Goal: Information Seeking & Learning: Find specific page/section

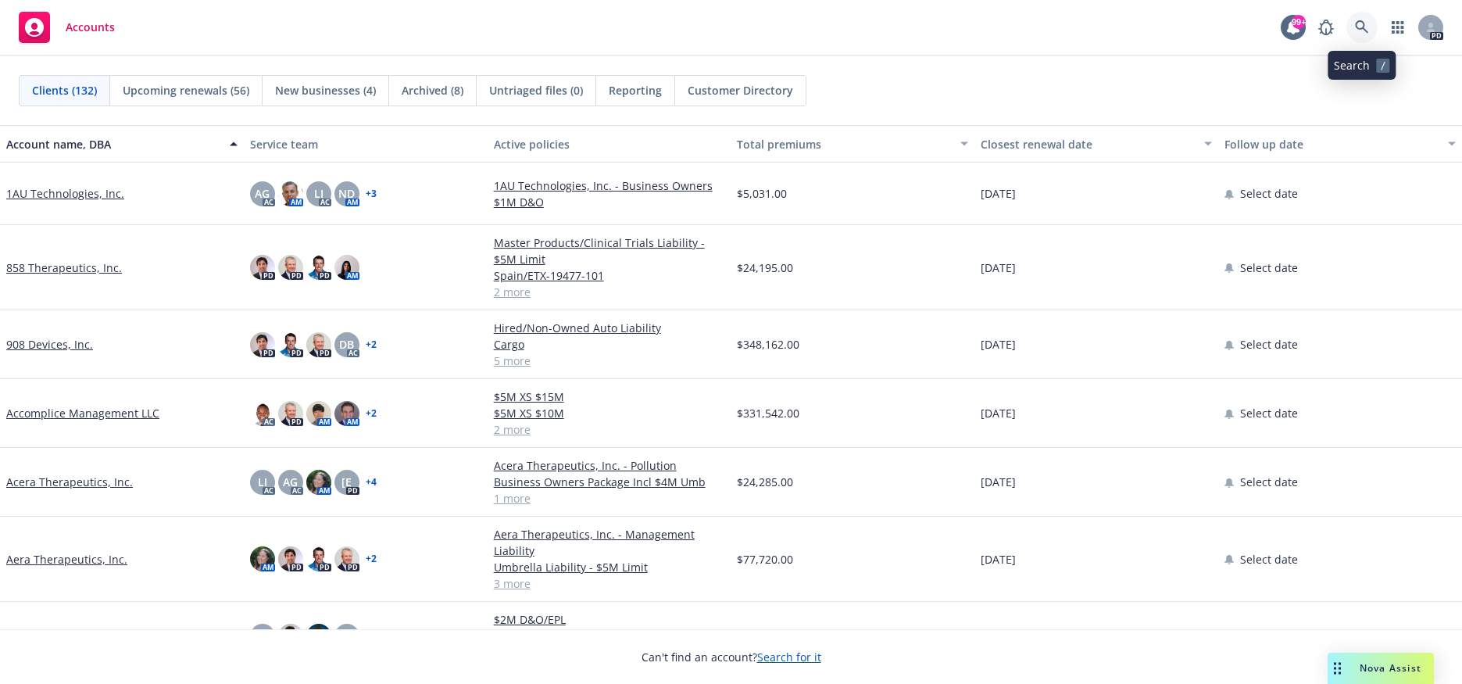
click at [1358, 23] on icon at bounding box center [1362, 27] width 14 height 14
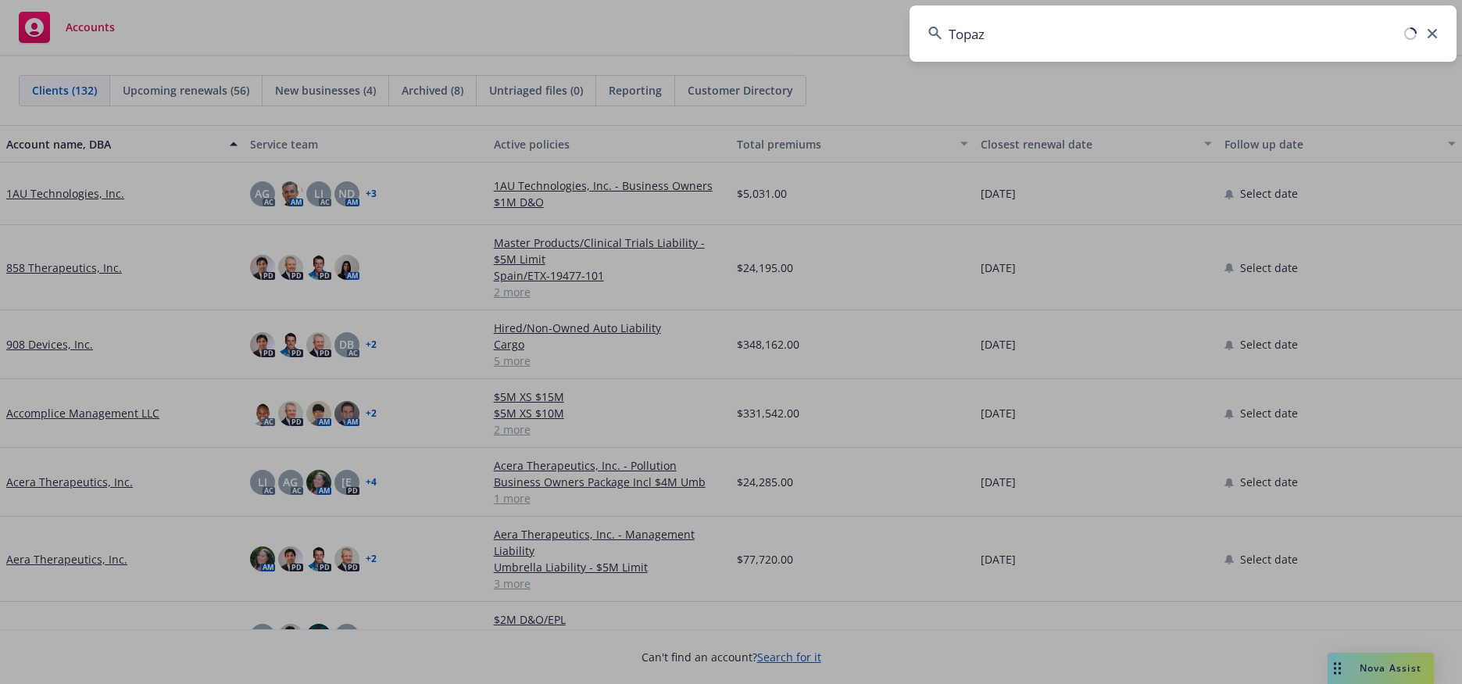
type input "Topaz"
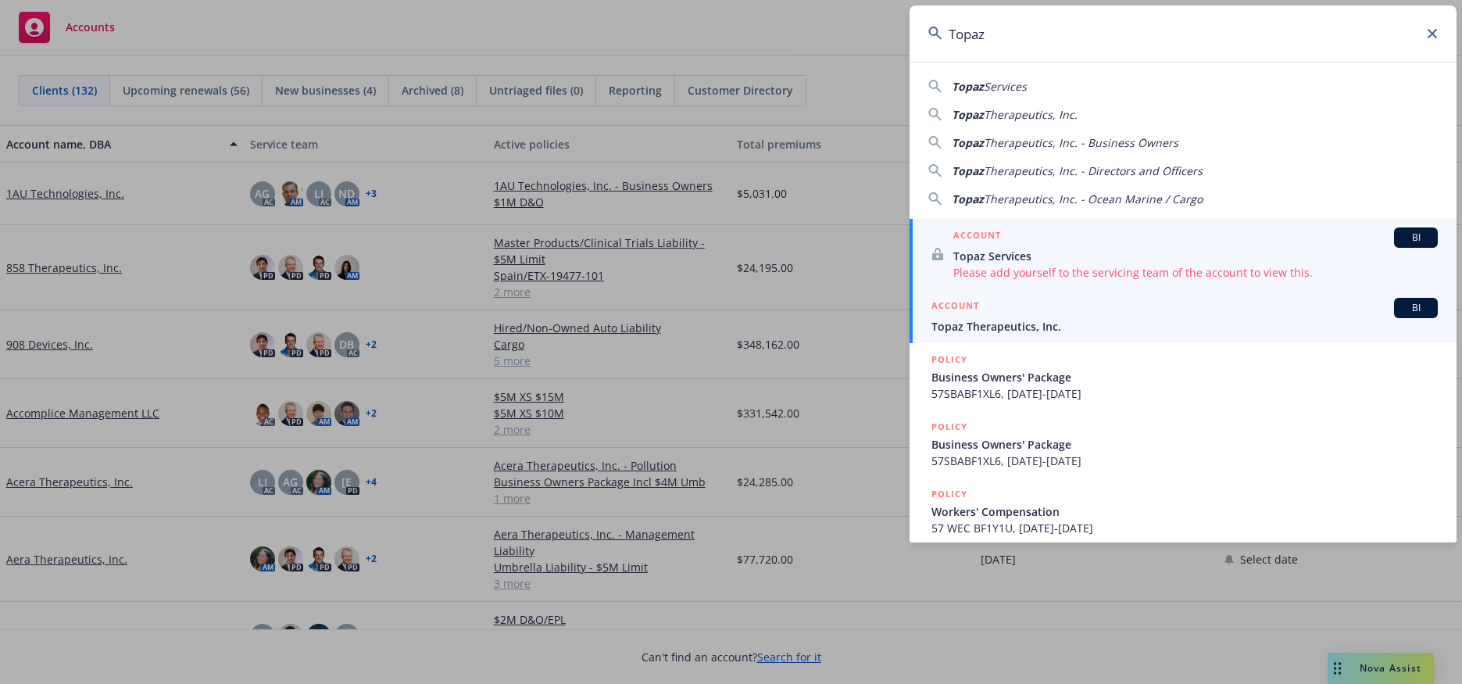
click at [966, 326] on span "Topaz Therapeutics, Inc." at bounding box center [1184, 326] width 506 height 16
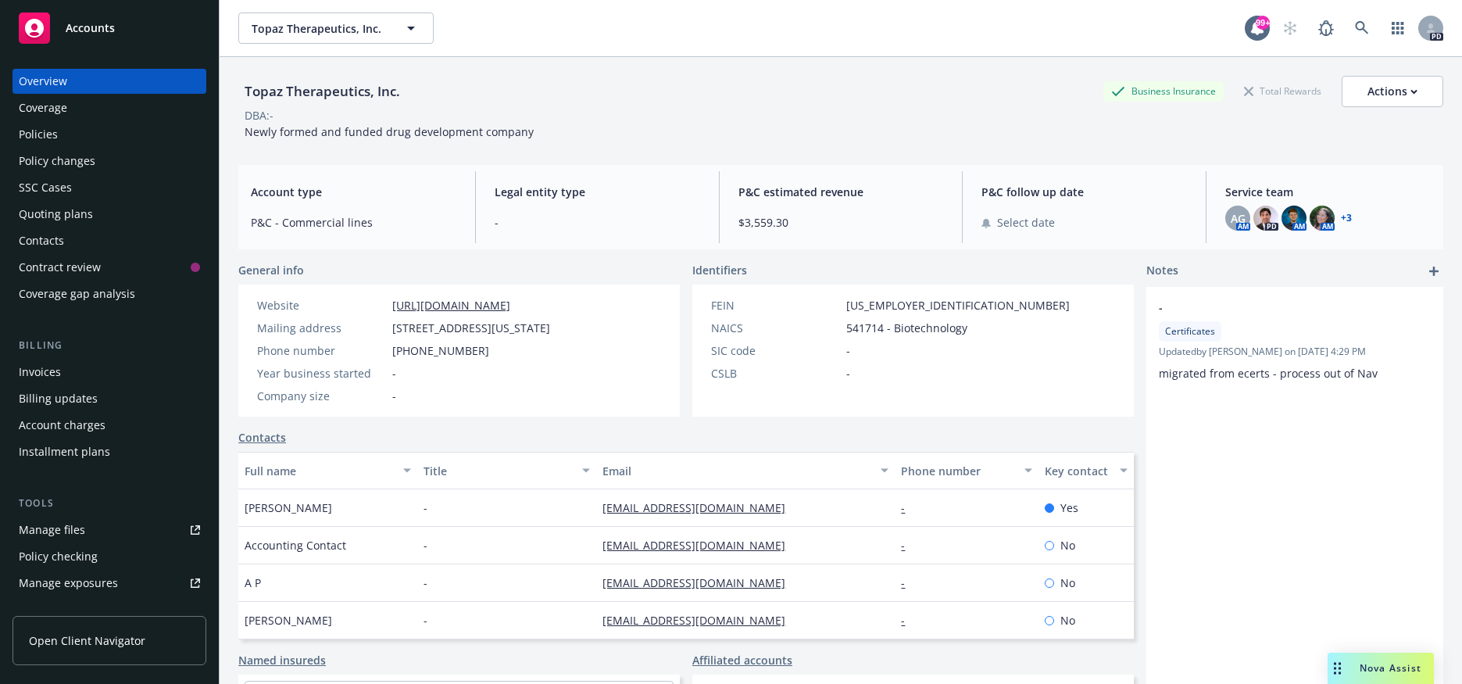
click at [28, 130] on div "Policies" at bounding box center [38, 134] width 39 height 25
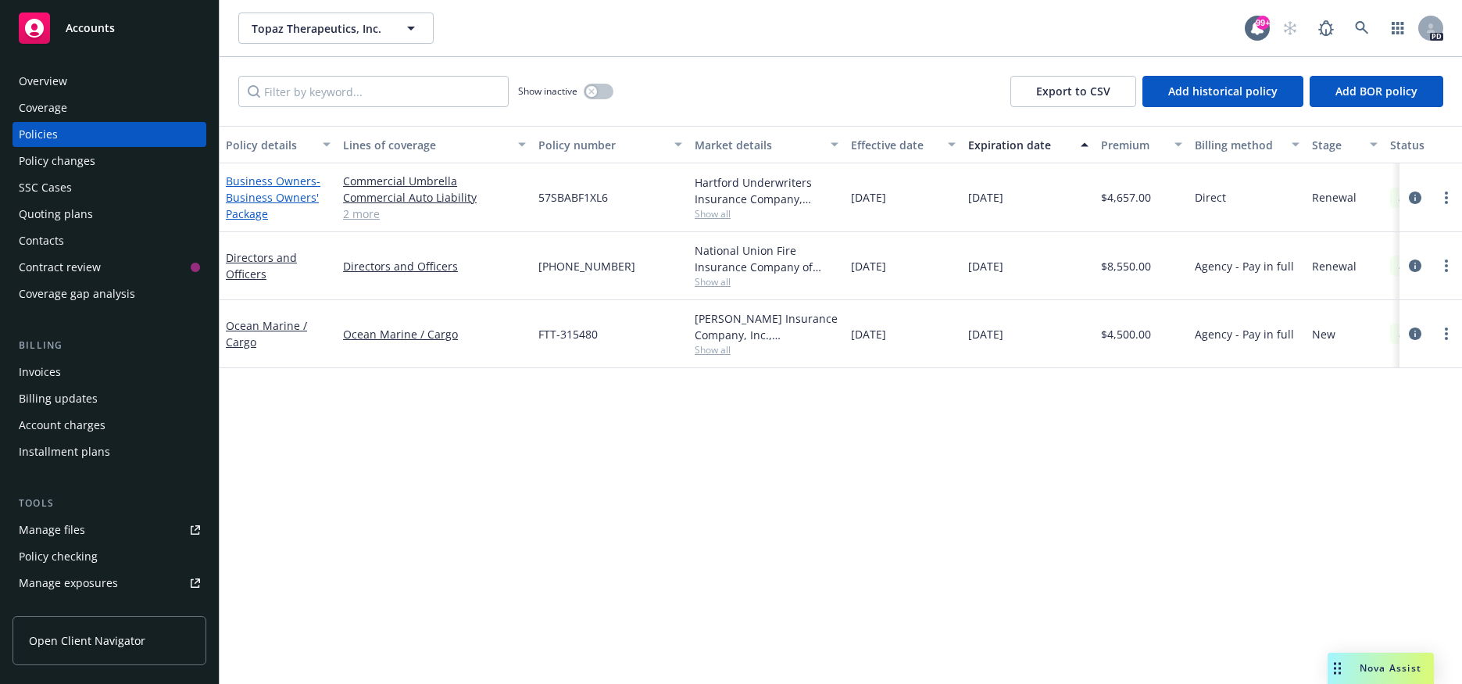
click at [266, 196] on span "- Business Owners' Package" at bounding box center [273, 197] width 95 height 48
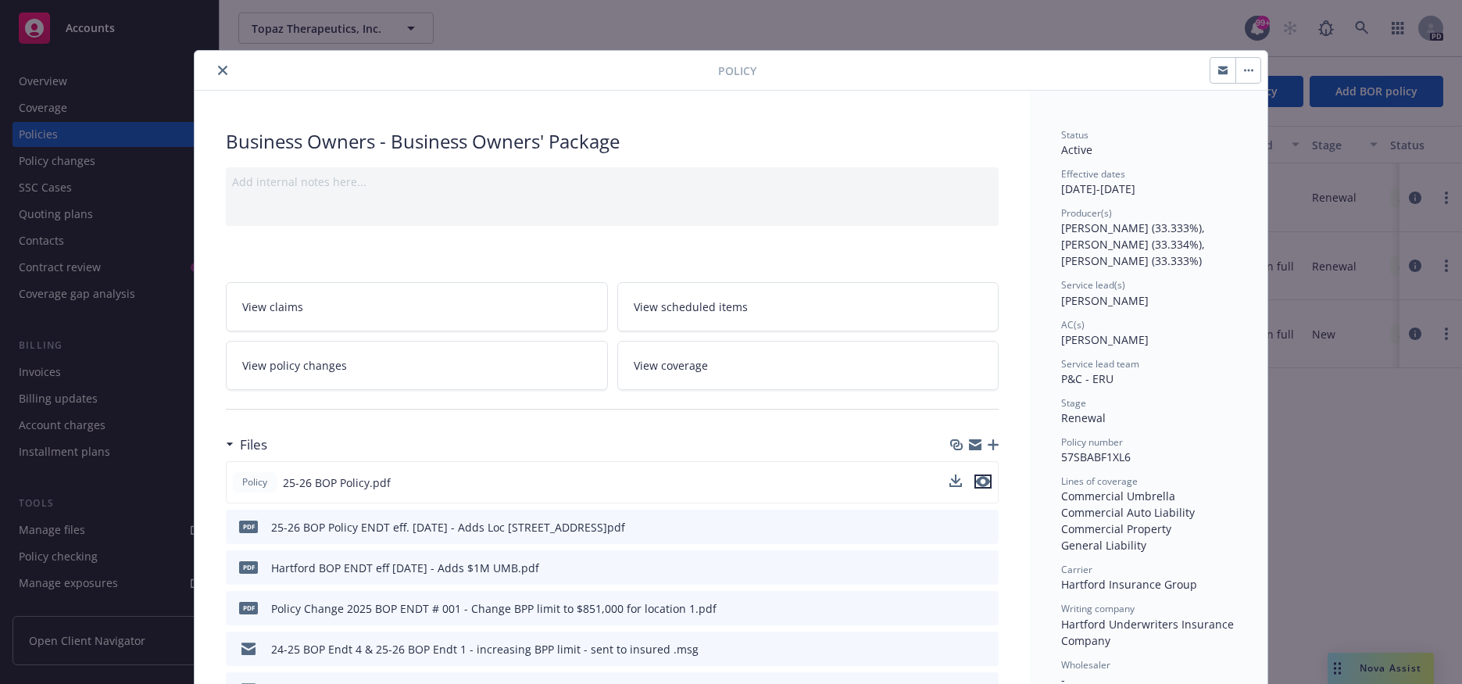
click at [980, 477] on icon "preview file" at bounding box center [983, 481] width 14 height 11
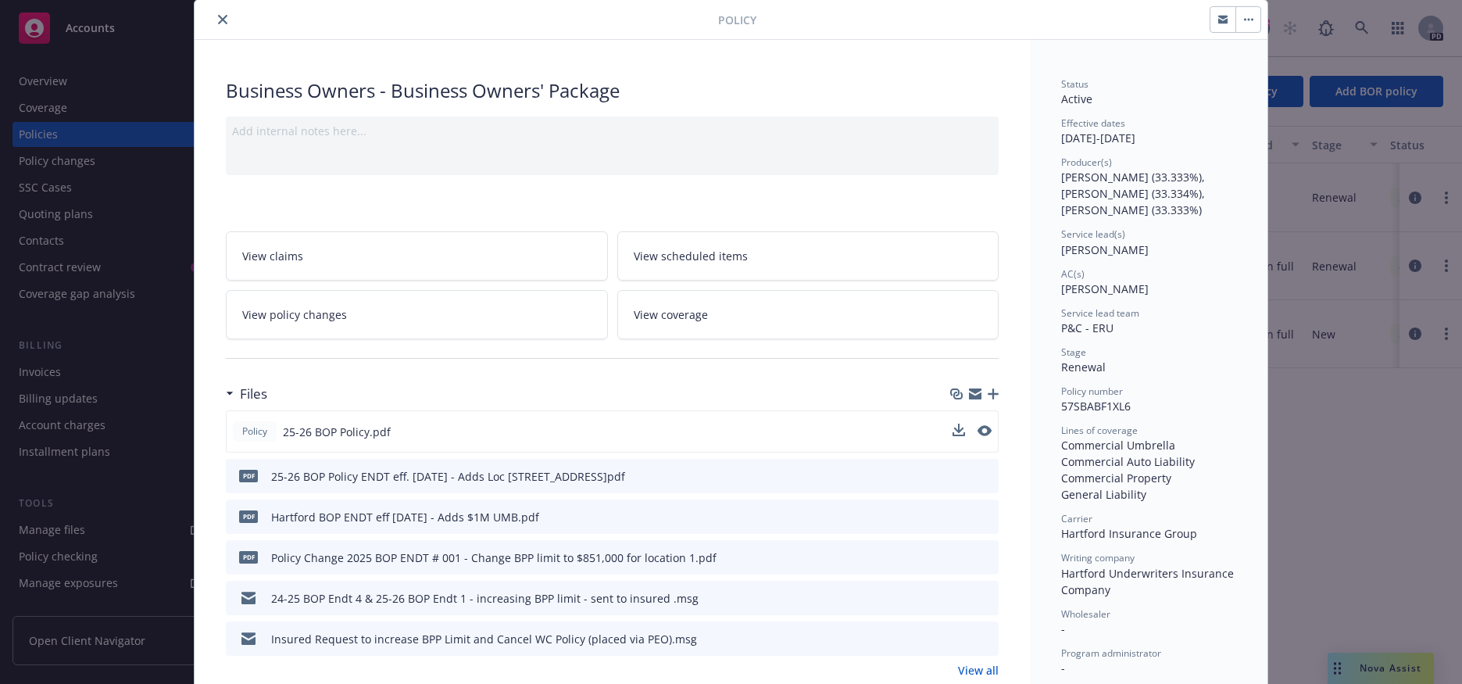
scroll to position [78, 0]
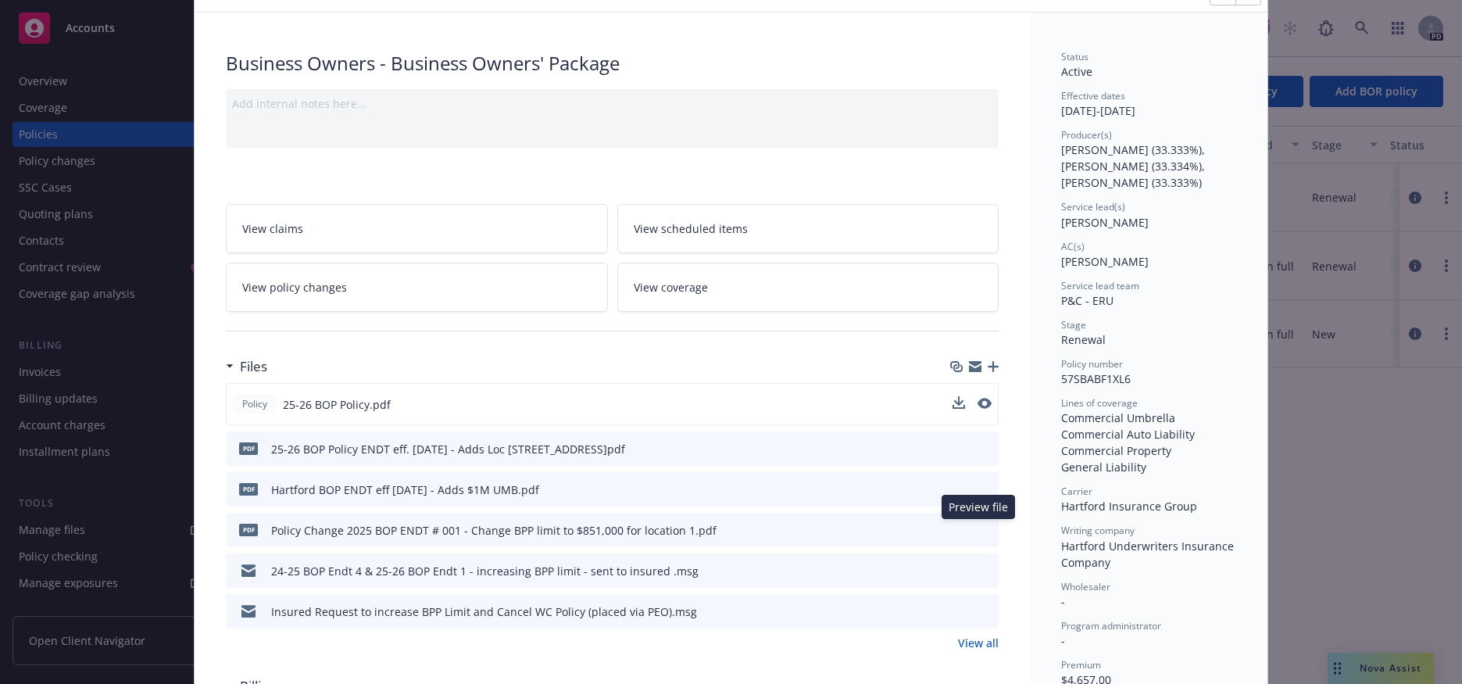
click at [982, 530] on icon "preview file" at bounding box center [984, 528] width 14 height 11
click at [977, 570] on icon "preview file" at bounding box center [984, 569] width 14 height 11
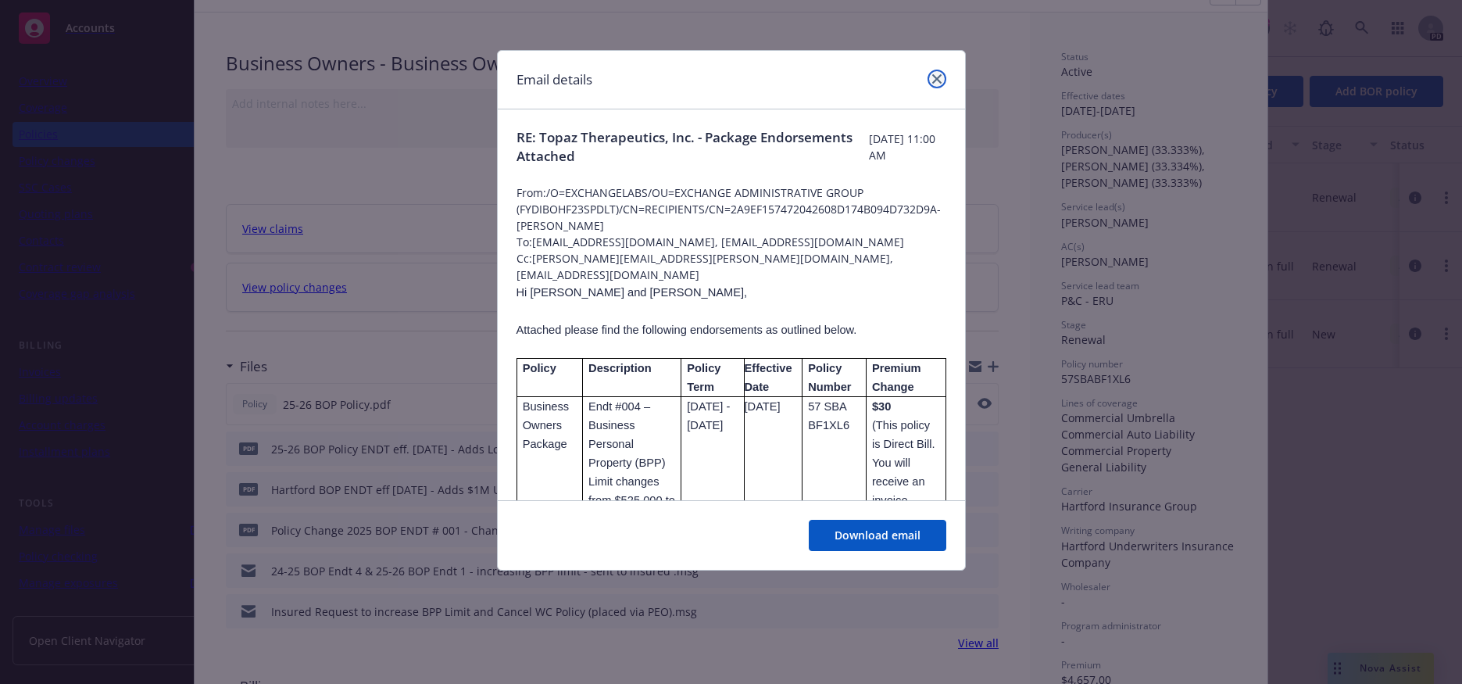
click at [934, 77] on icon "close" at bounding box center [936, 78] width 9 height 9
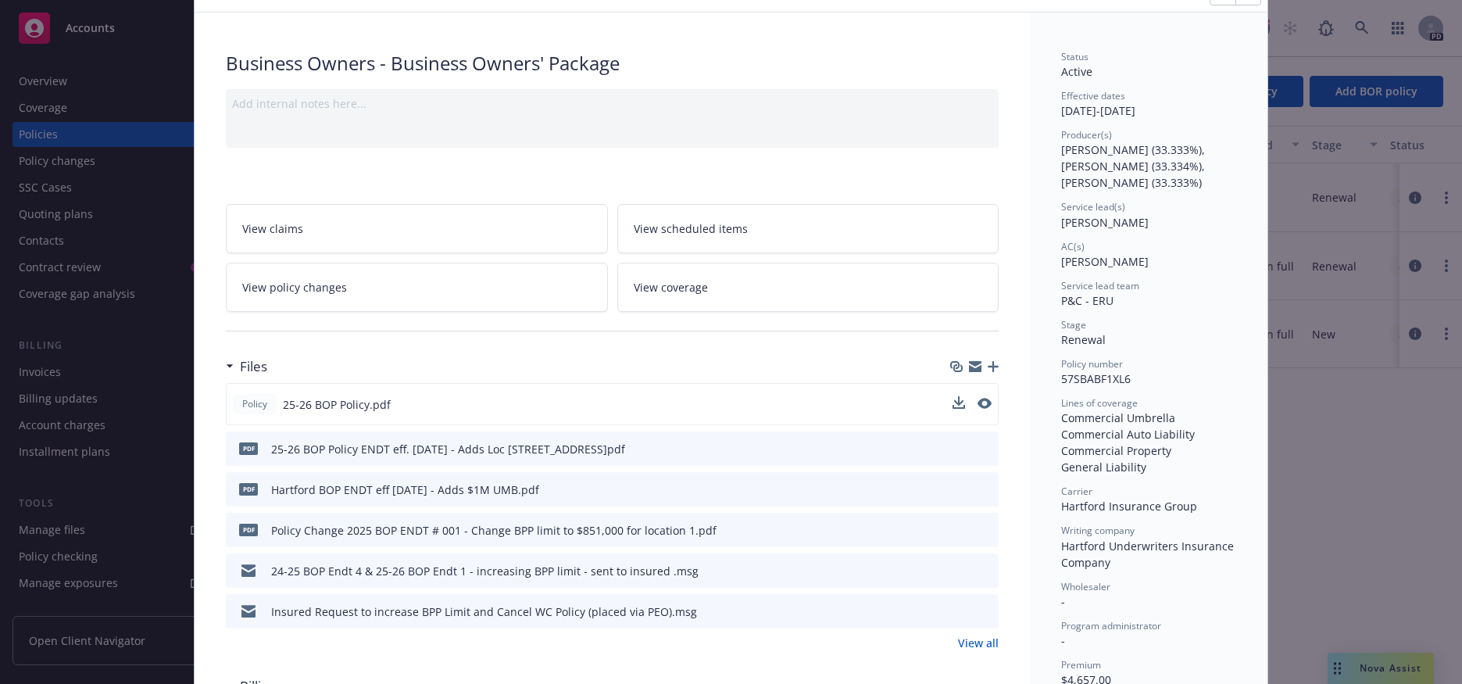
click at [977, 528] on icon "preview file" at bounding box center [984, 528] width 14 height 11
click at [978, 445] on icon "preview file" at bounding box center [984, 447] width 14 height 11
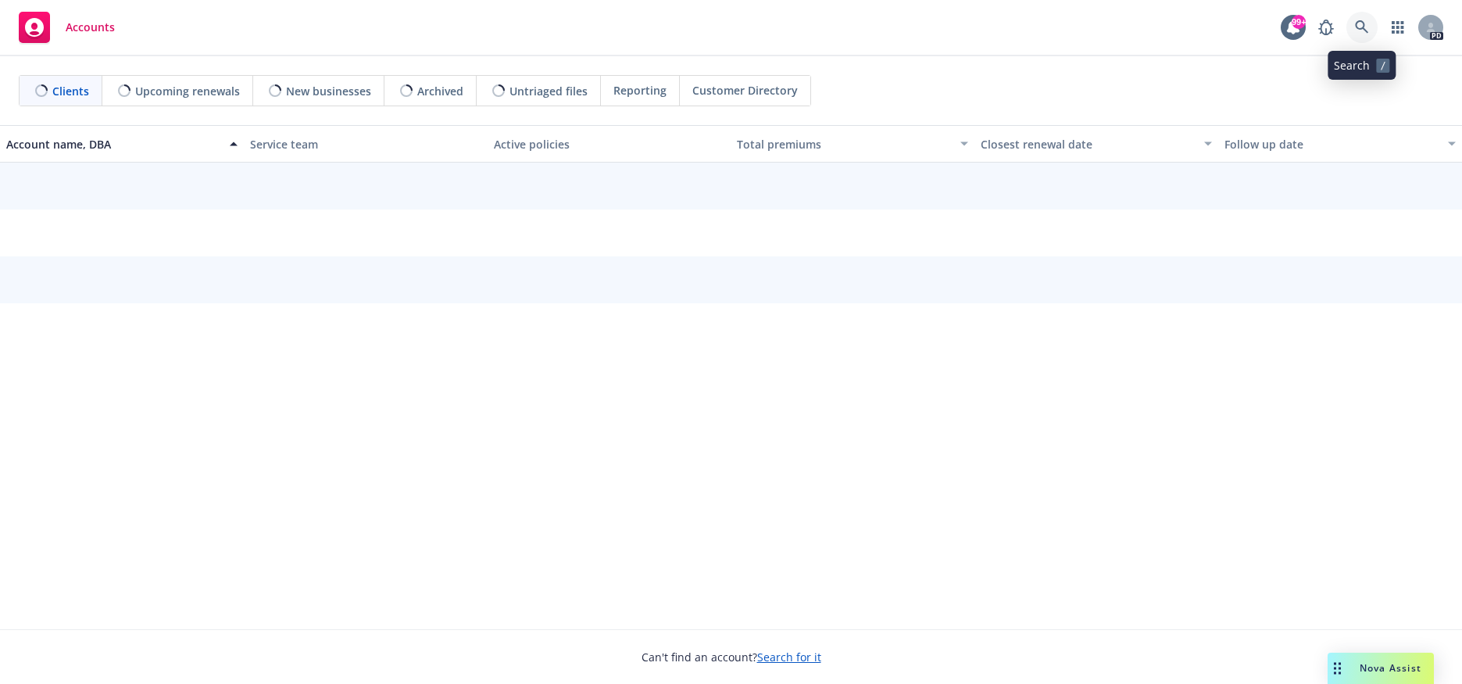
click at [1358, 19] on link at bounding box center [1361, 27] width 31 height 31
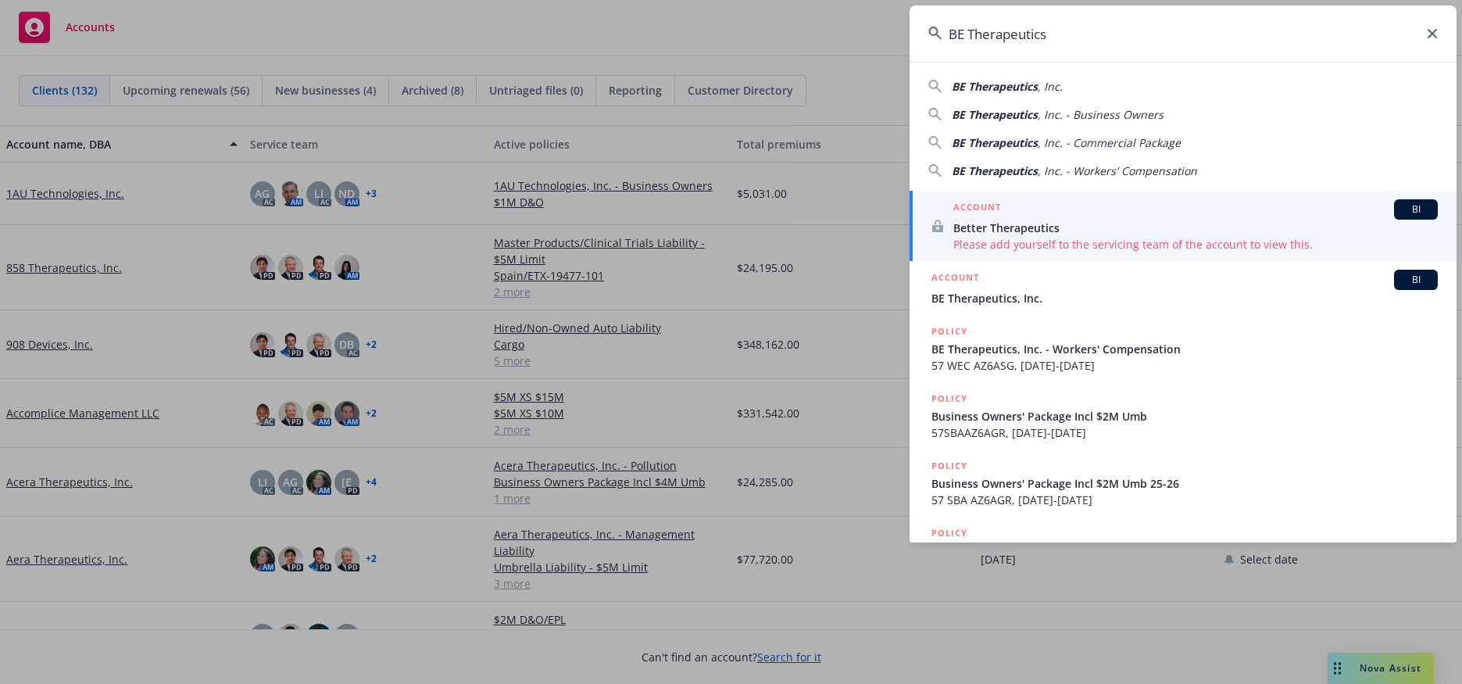
click at [1016, 88] on span "BE Therapeutics" at bounding box center [995, 86] width 86 height 15
type input "BE Therapeutics, Inc."
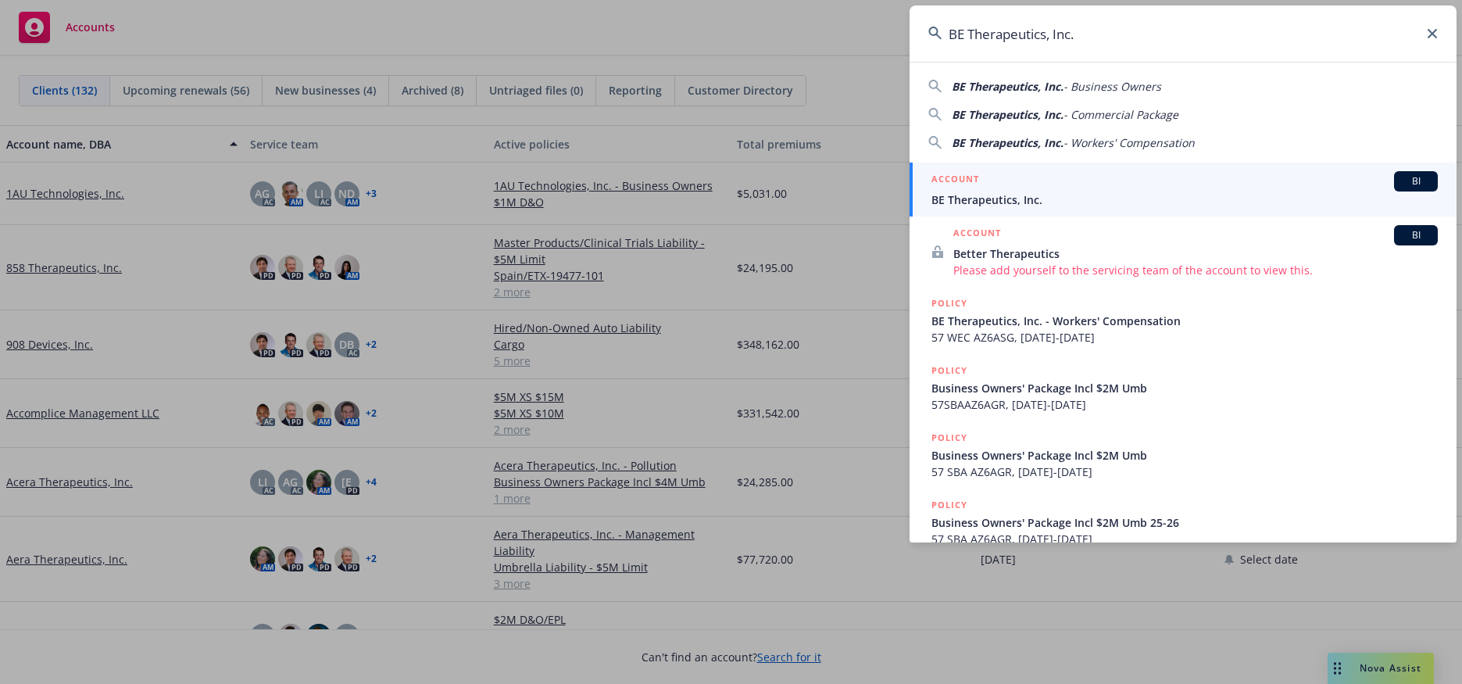
click at [994, 193] on span "BE Therapeutics, Inc." at bounding box center [1184, 199] width 506 height 16
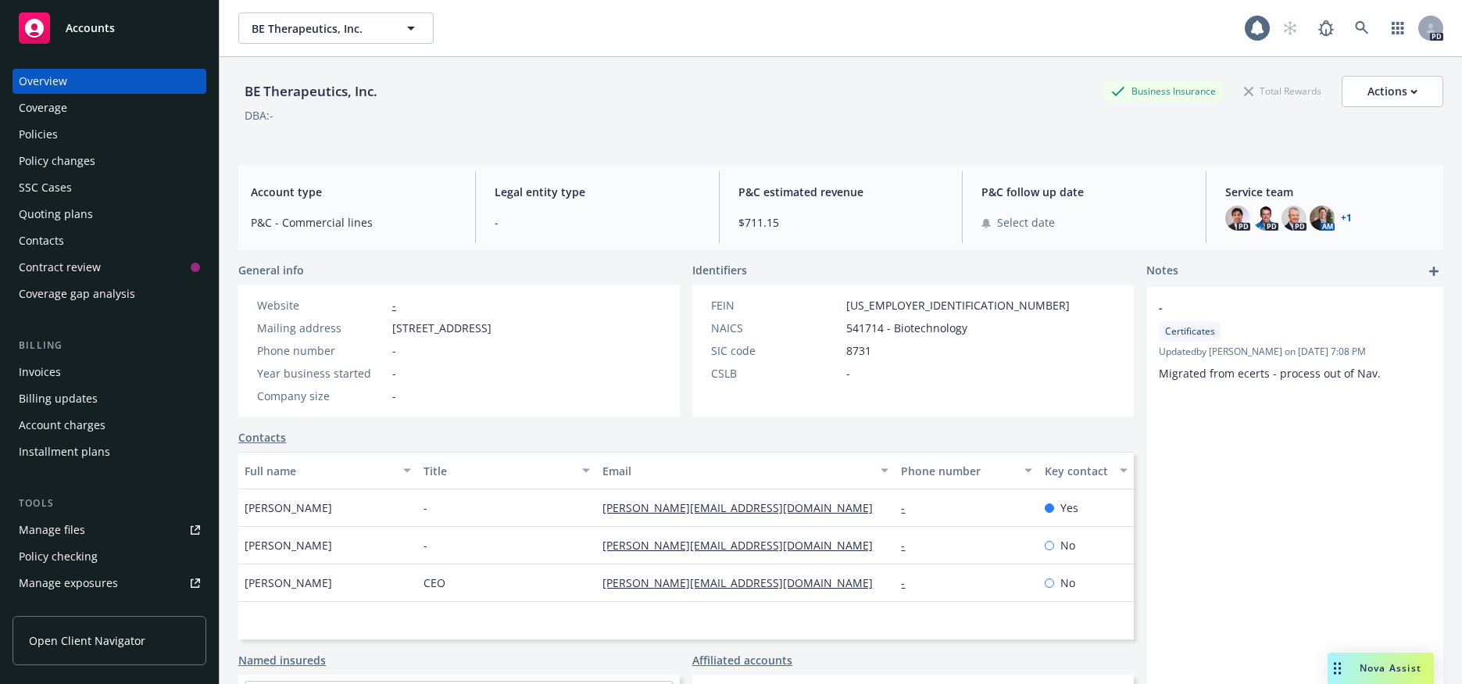
click at [47, 134] on div "Policies" at bounding box center [38, 134] width 39 height 25
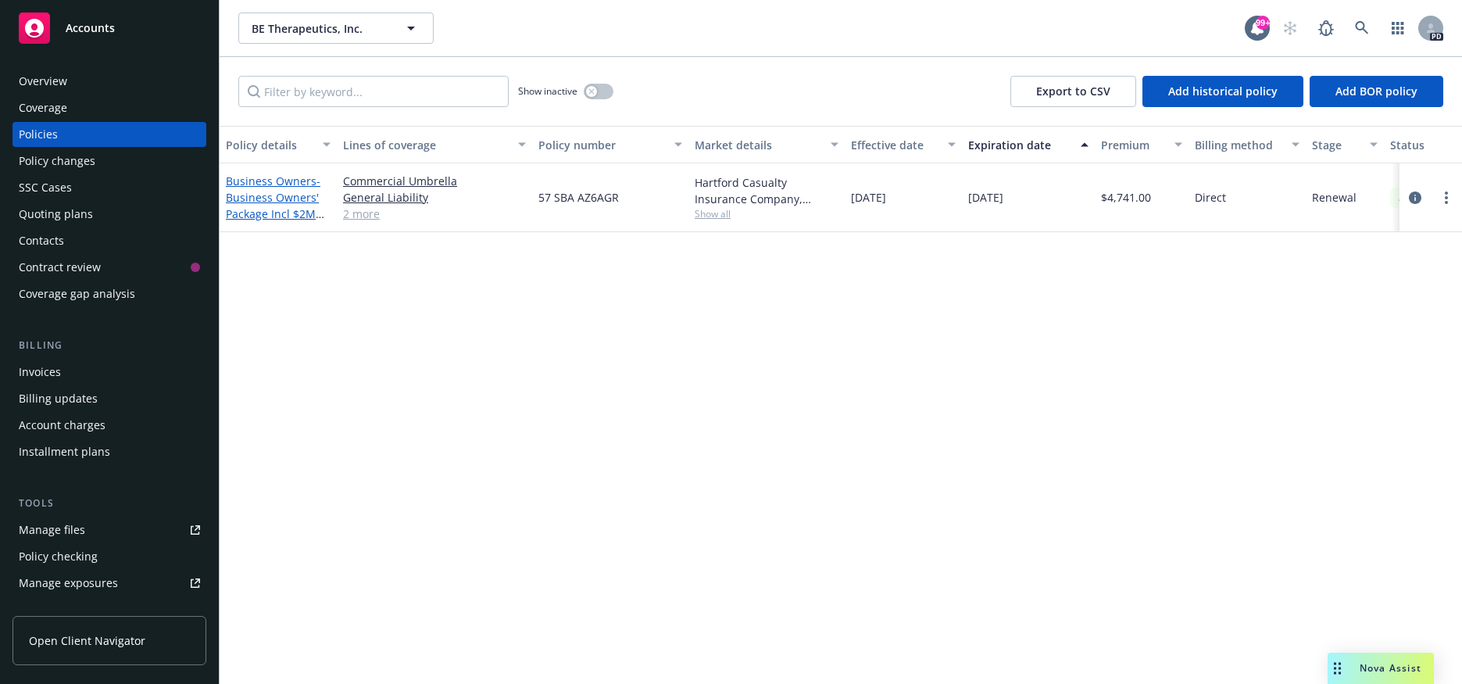
click at [274, 190] on span "- Business Owners' Package Incl $2M Umb 25-26" at bounding box center [275, 205] width 98 height 64
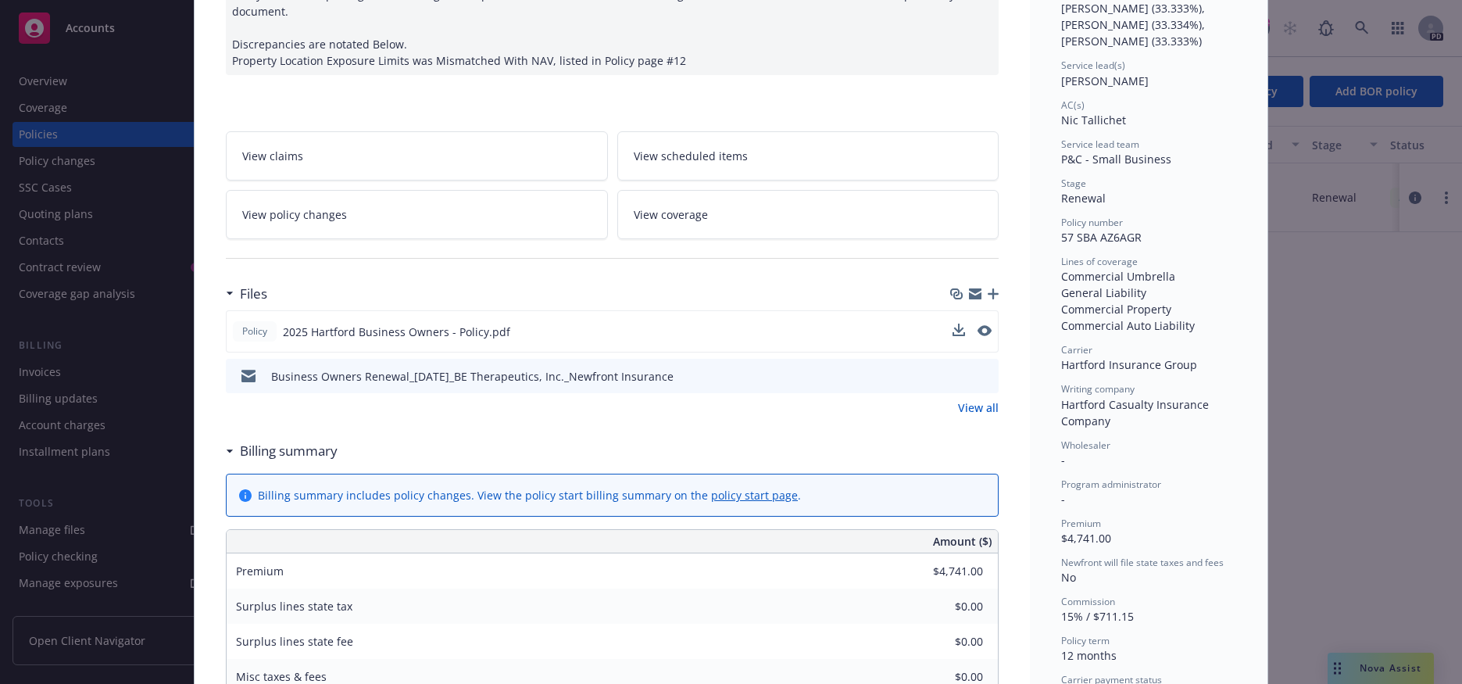
scroll to position [234, 0]
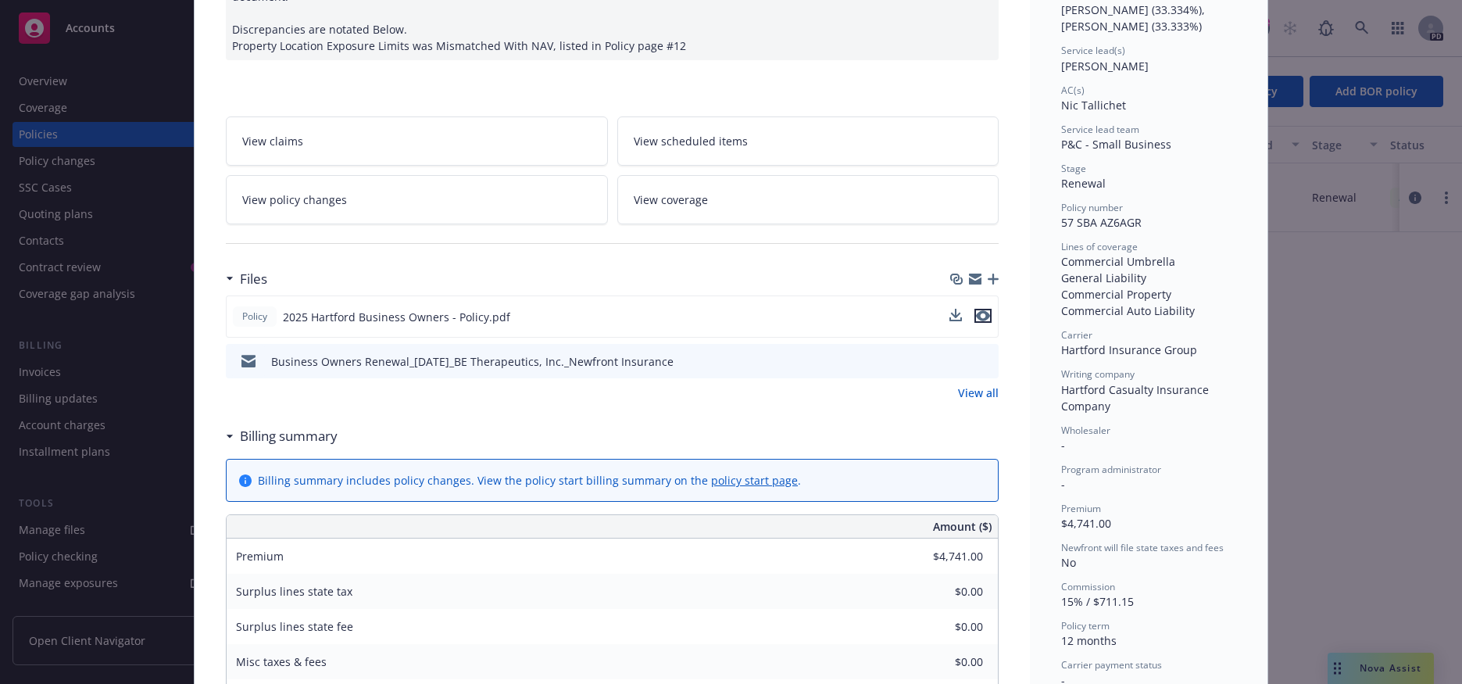
click at [980, 310] on icon "preview file" at bounding box center [983, 315] width 14 height 11
click at [43, 80] on div "Policy Business Owners - Business Owners' Package Incl $2M Umb 25-26 9/4/2025 -…" at bounding box center [731, 342] width 1462 height 684
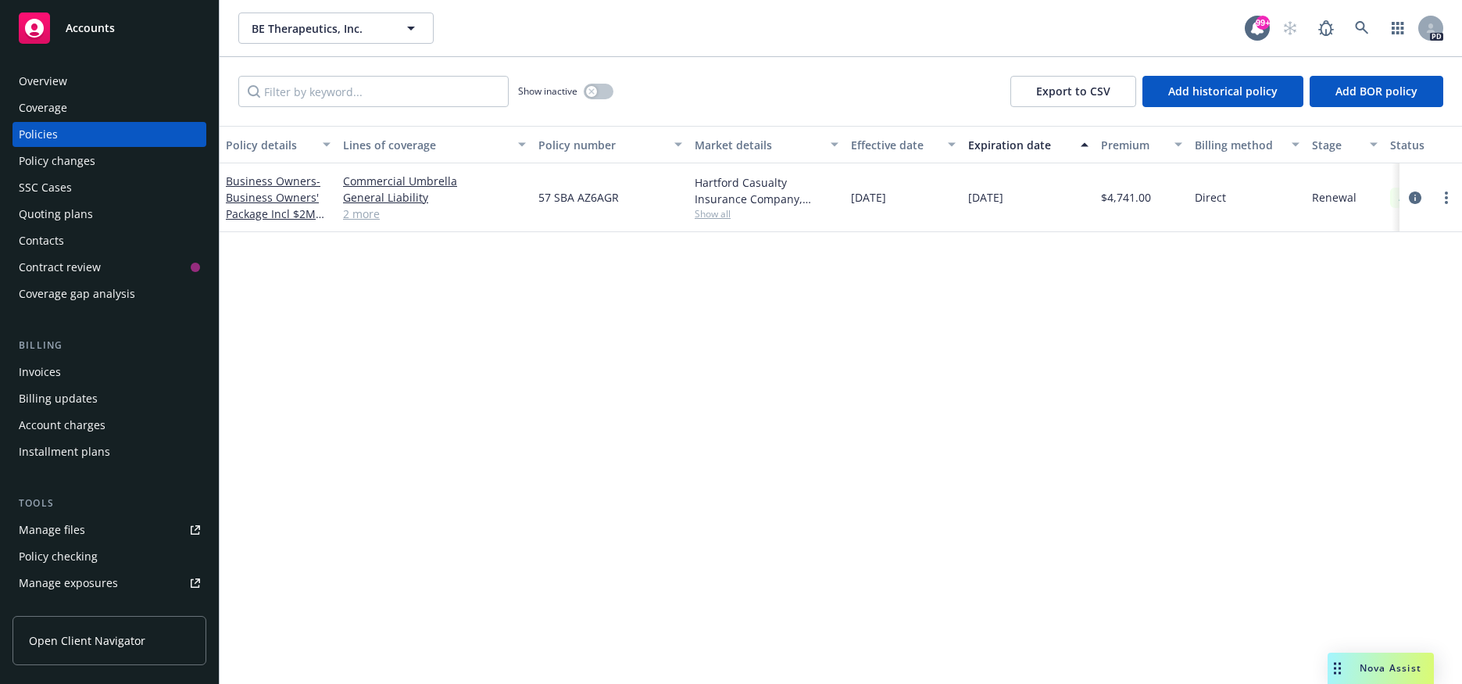
click at [47, 80] on div "Overview" at bounding box center [43, 81] width 48 height 25
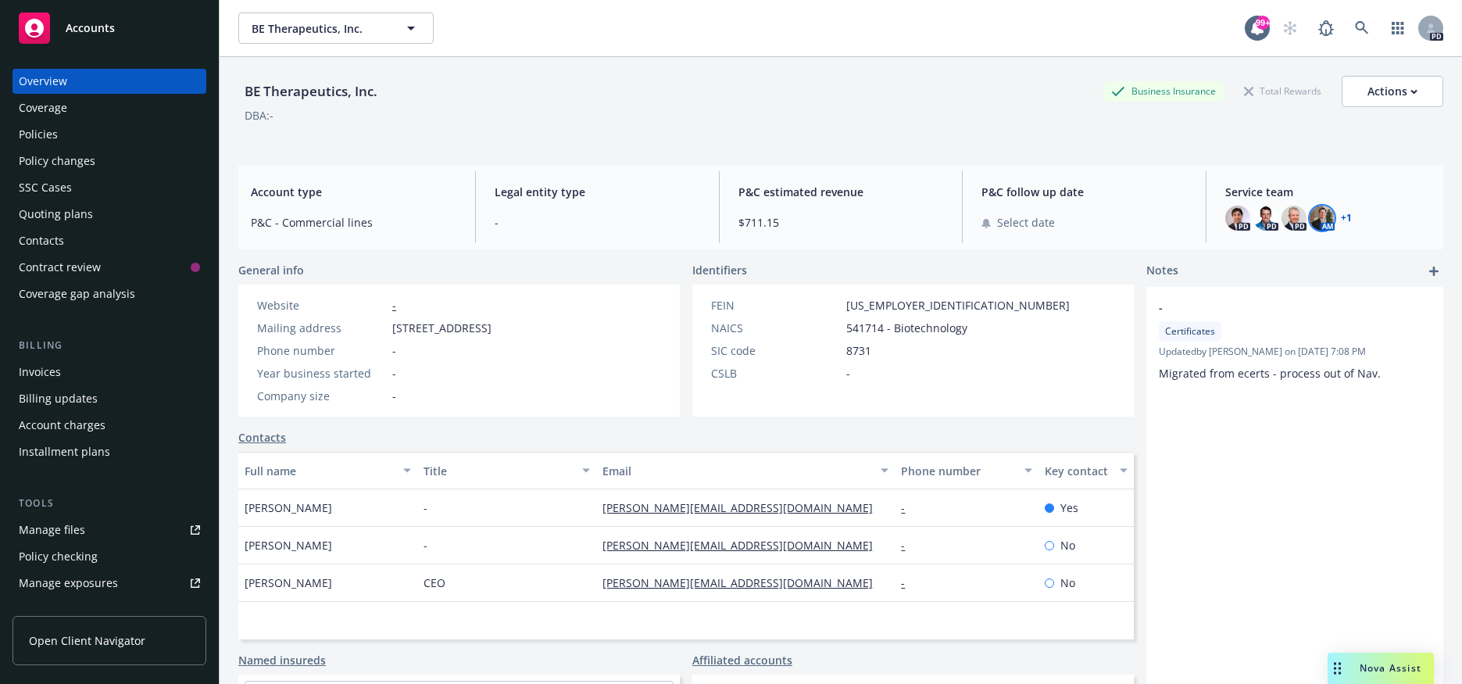
click at [1314, 221] on img at bounding box center [1321, 217] width 25 height 25
click at [1300, 260] on icon "close" at bounding box center [1302, 259] width 9 height 9
click at [1341, 216] on link "+ 1" at bounding box center [1346, 217] width 11 height 9
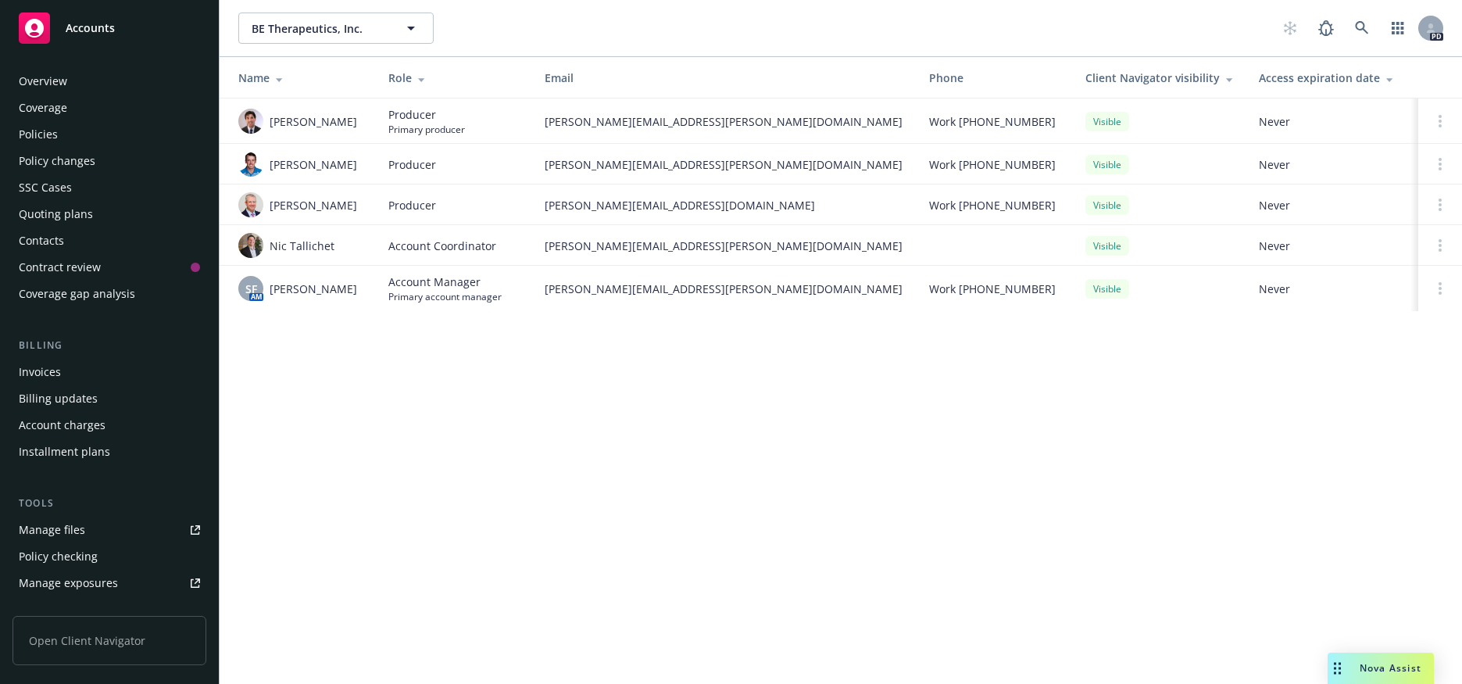
scroll to position [334, 0]
